Goal: Information Seeking & Learning: Learn about a topic

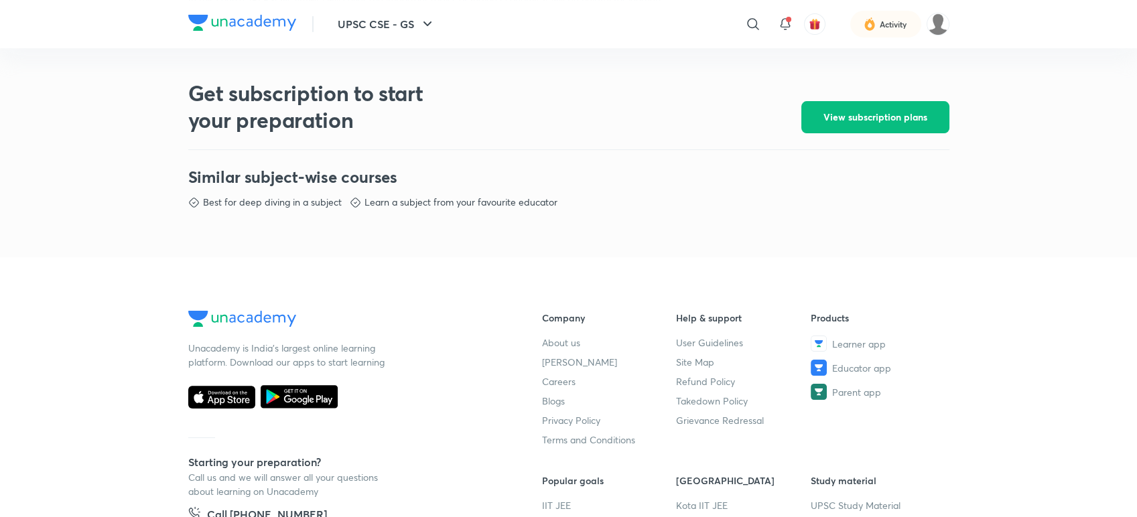
scroll to position [568, 0]
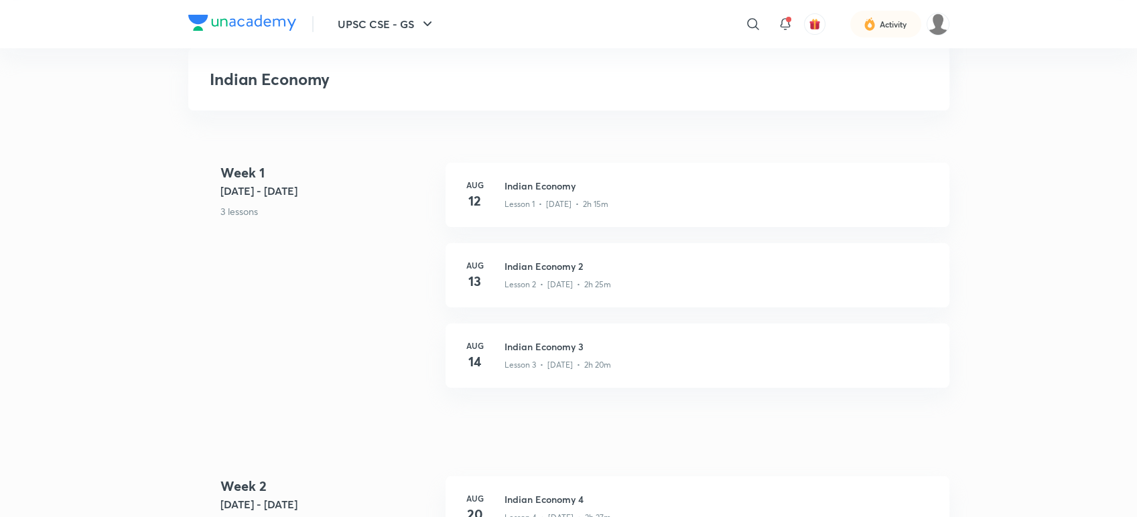
scroll to position [419, 0]
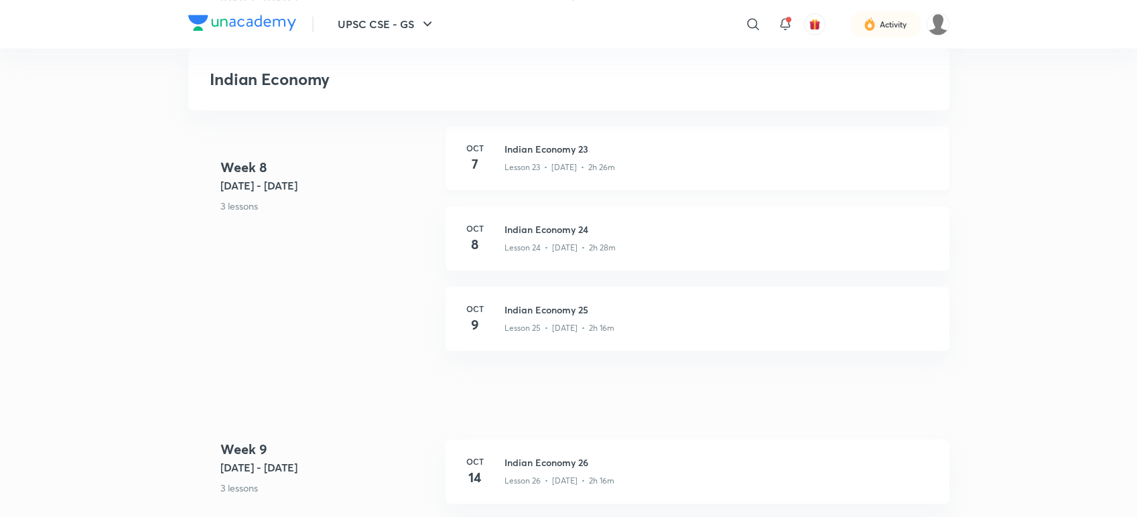
scroll to position [2733, 0]
click at [666, 343] on div "[DATE] Indian Economy 25 Lesson 25 • [DATE] • 2h 16m" at bounding box center [697, 316] width 504 height 64
